Goal: Transaction & Acquisition: Purchase product/service

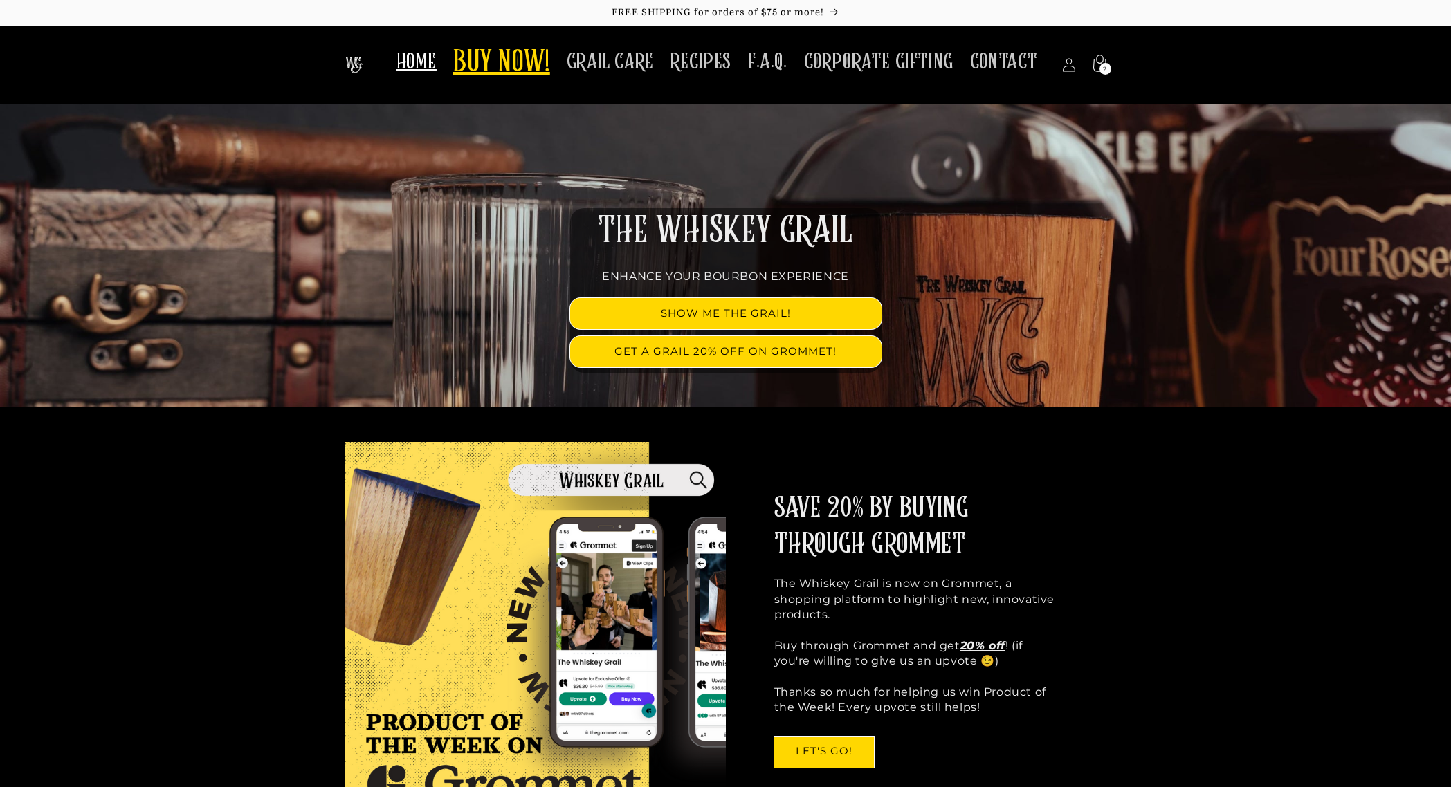
click at [530, 66] on span "BUY NOW!" at bounding box center [501, 63] width 97 height 38
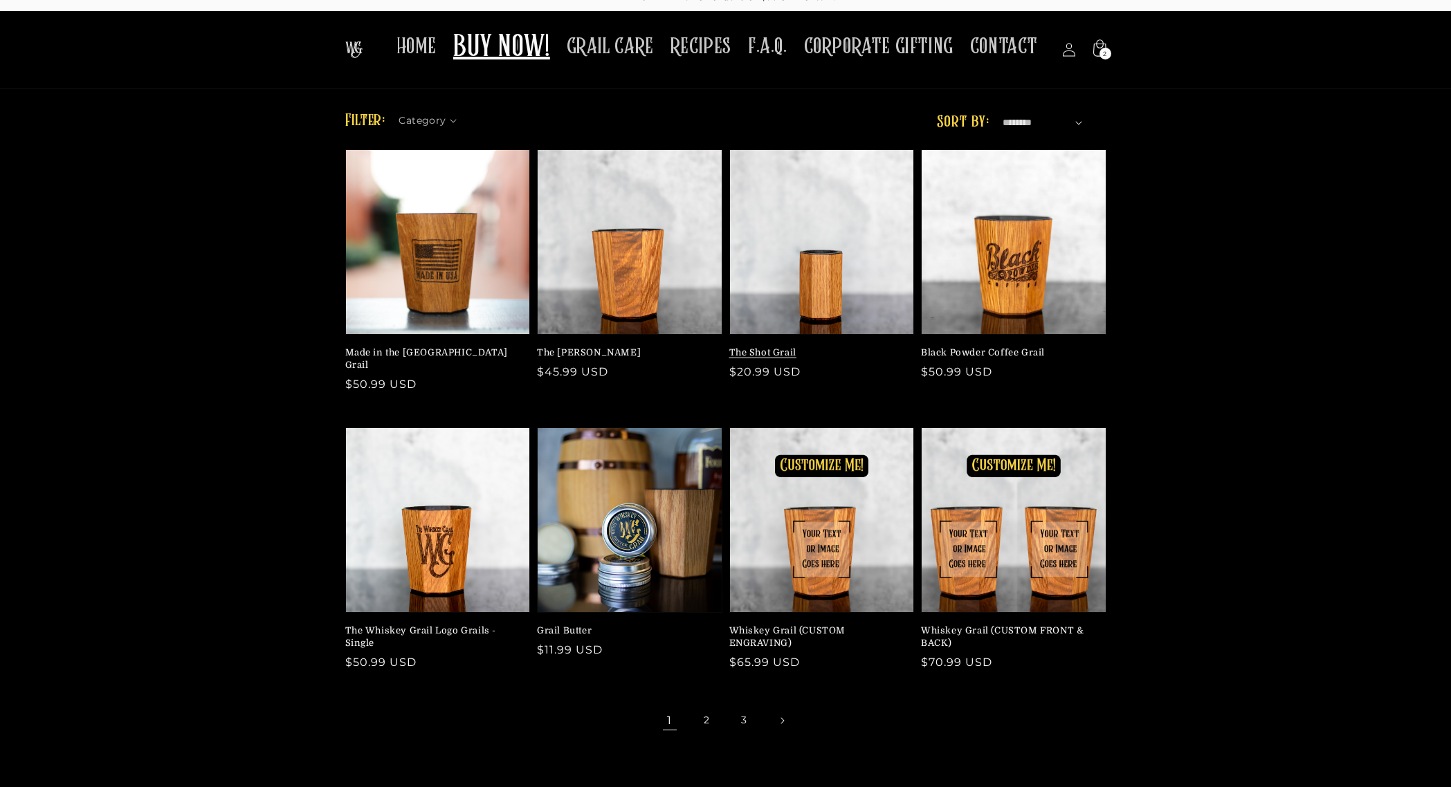
scroll to position [24, 0]
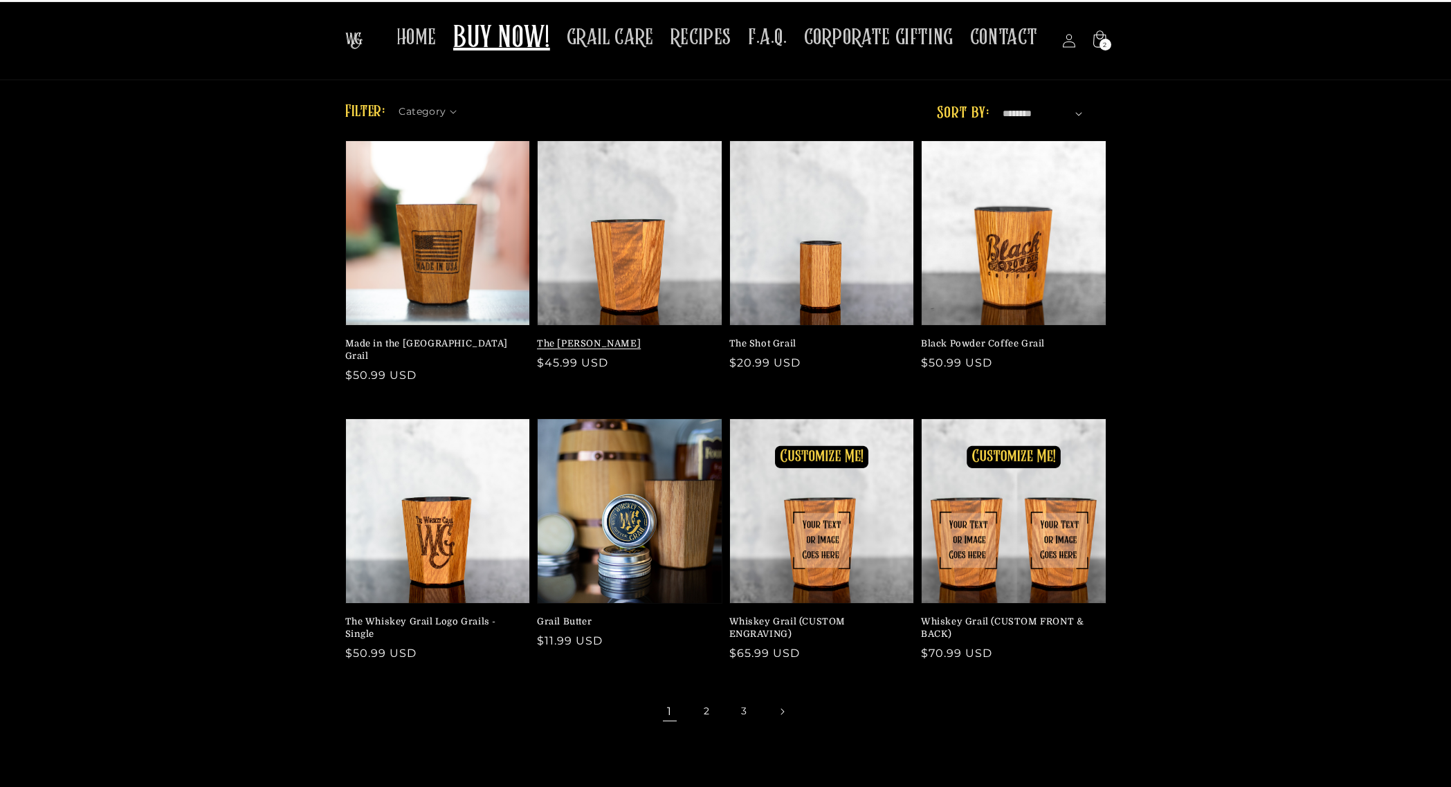
click at [676, 338] on link "The [PERSON_NAME]" at bounding box center [625, 344] width 177 height 12
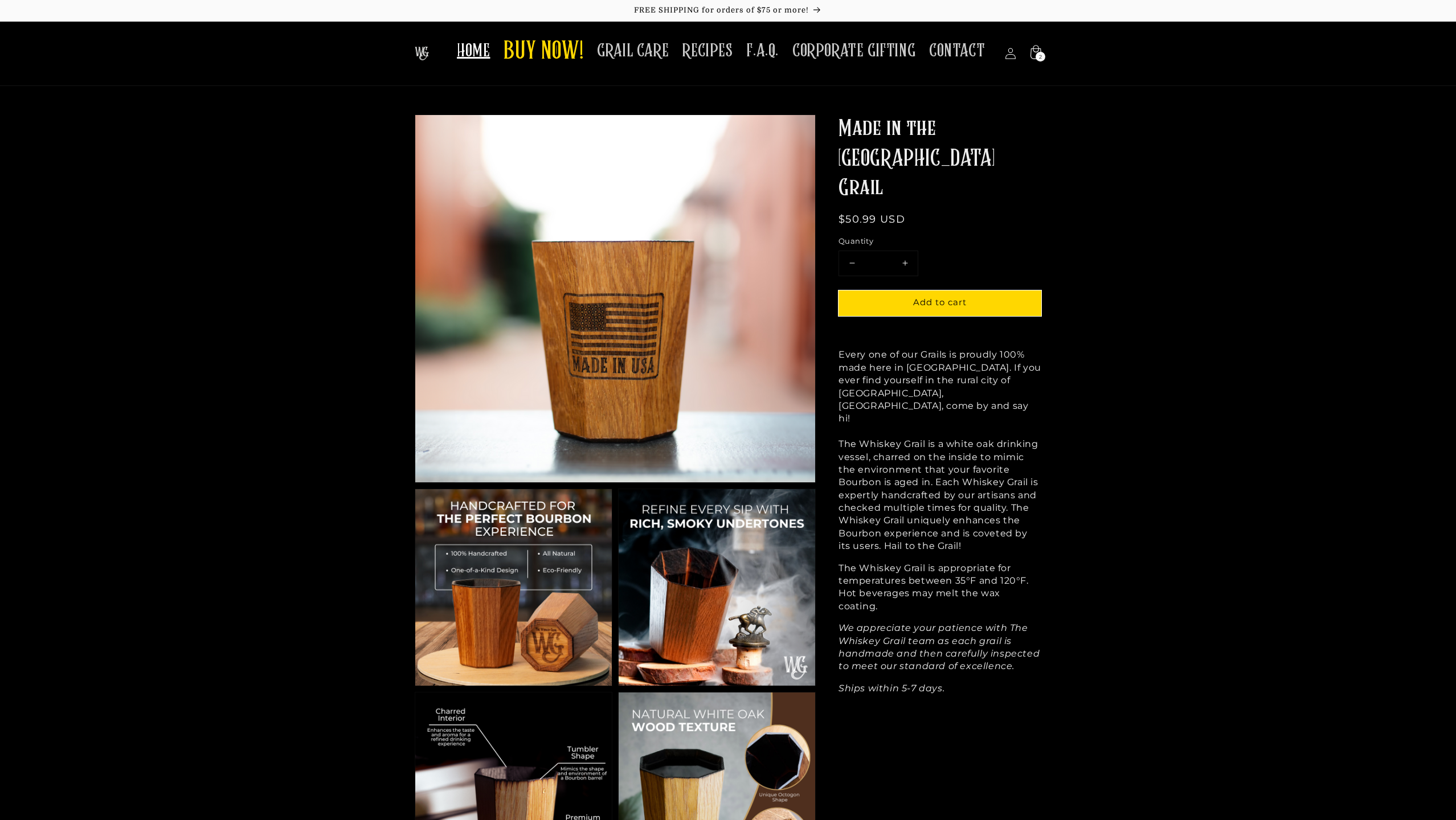
click at [488, 51] on span "HOME" at bounding box center [474, 50] width 33 height 22
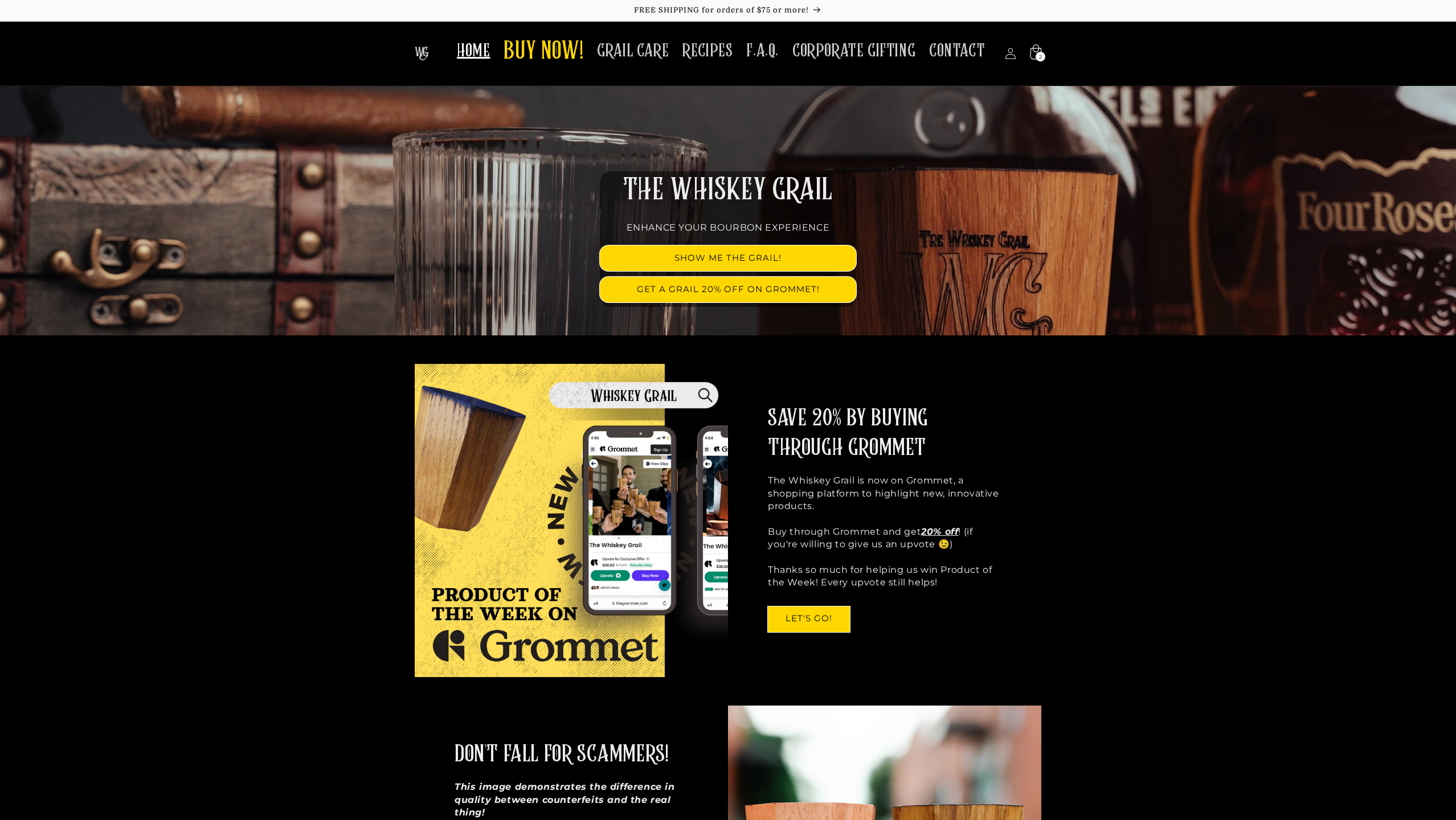
click at [1043, 49] on icon at bounding box center [1035, 54] width 27 height 27
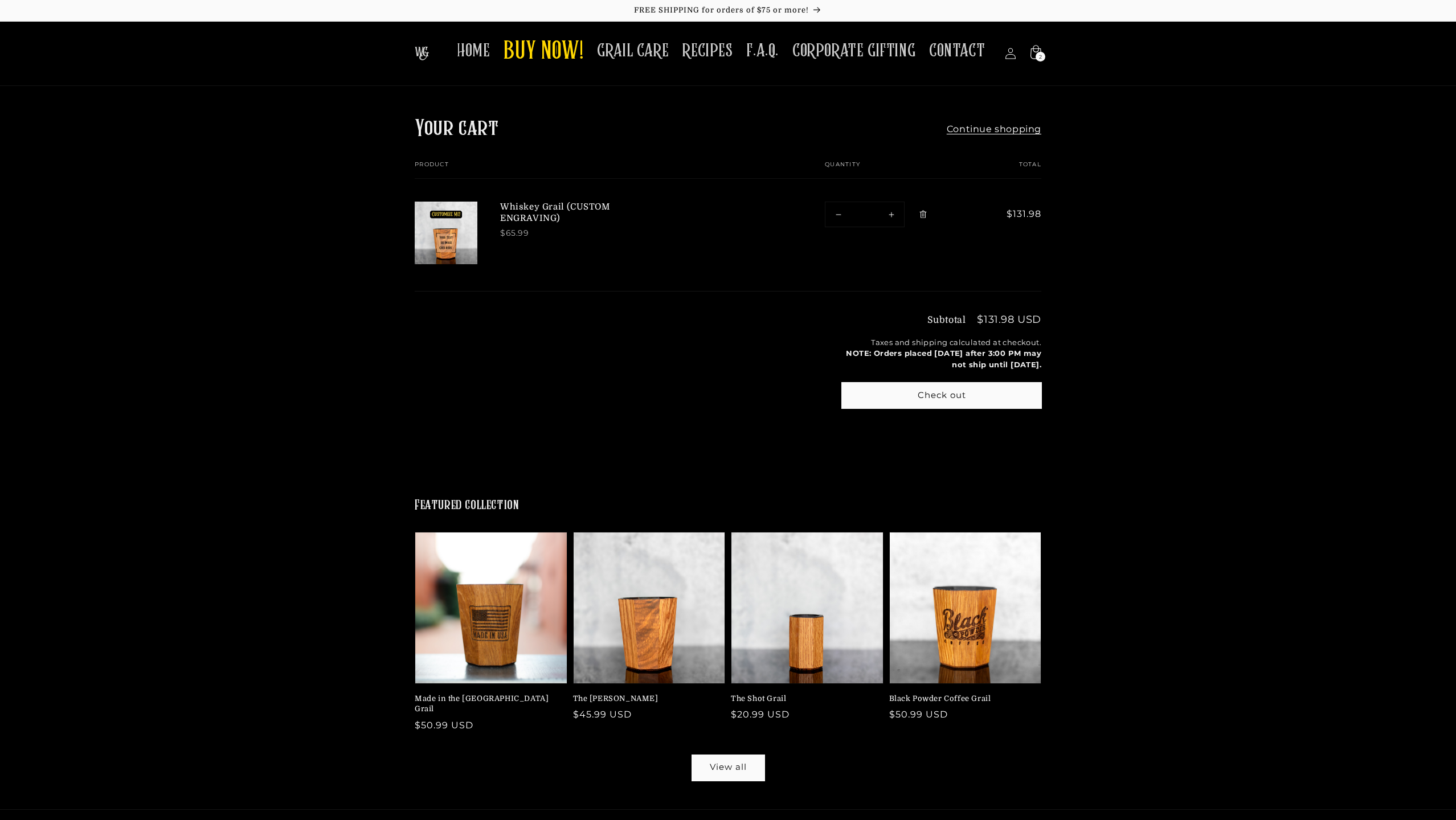
click at [926, 214] on icon "Remove Whiskey Grail (CUSTOM ENGRAVING)" at bounding box center [923, 214] width 8 height 8
